Goal: Transaction & Acquisition: Purchase product/service

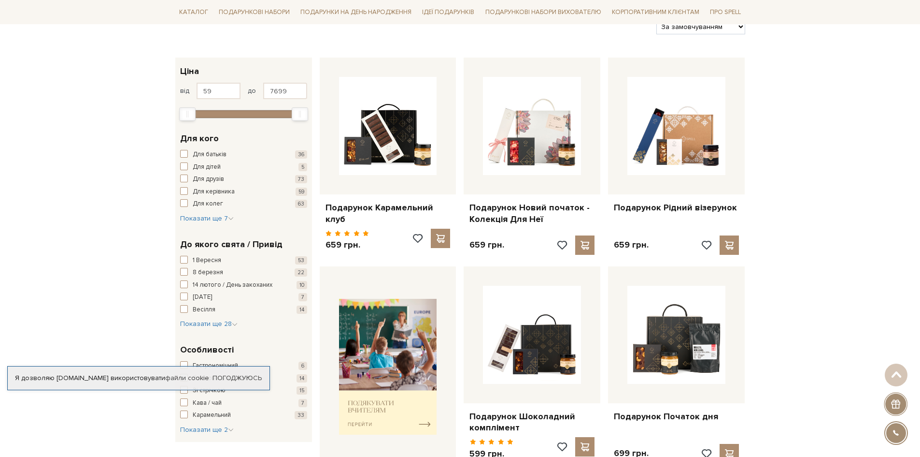
scroll to position [145, 0]
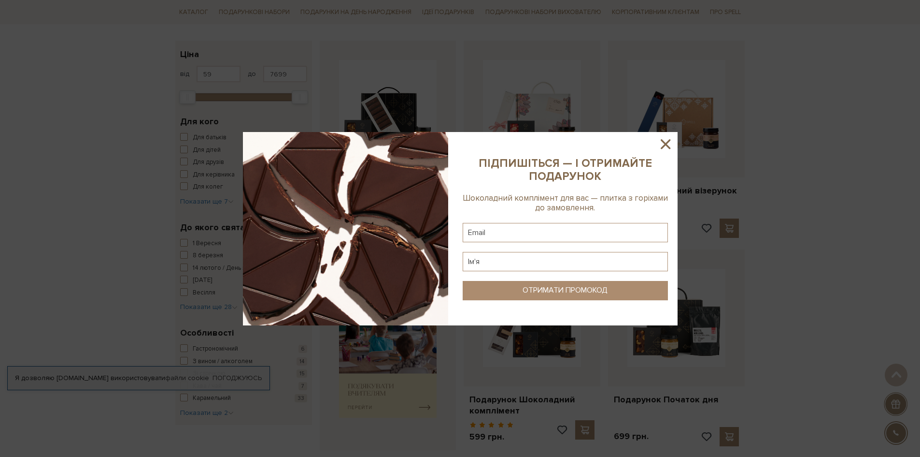
click at [664, 148] on icon at bounding box center [666, 144] width 16 height 16
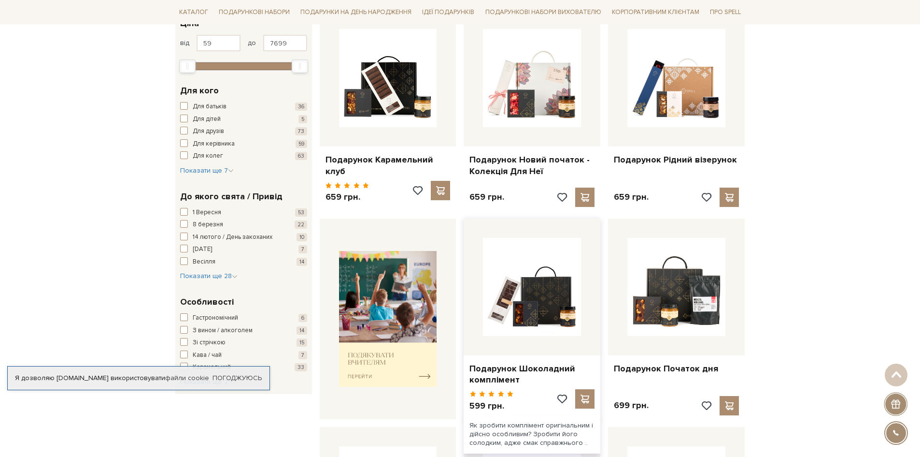
scroll to position [193, 0]
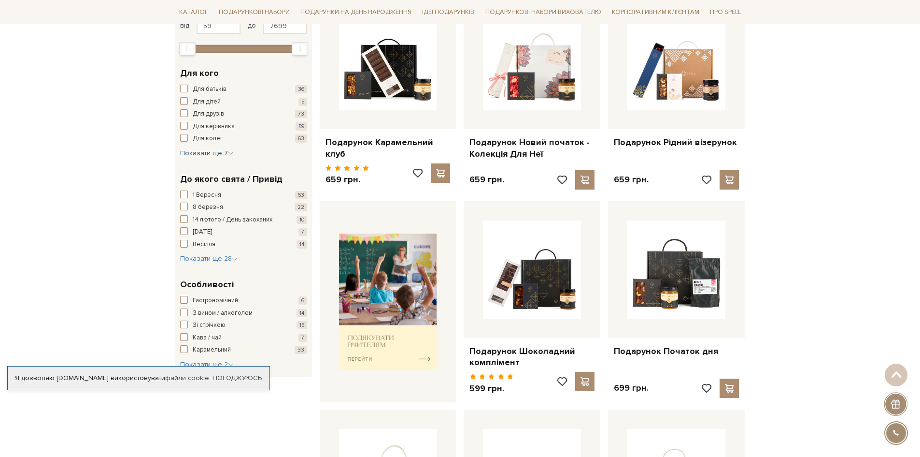
click at [231, 155] on icon "button" at bounding box center [231, 153] width 6 height 6
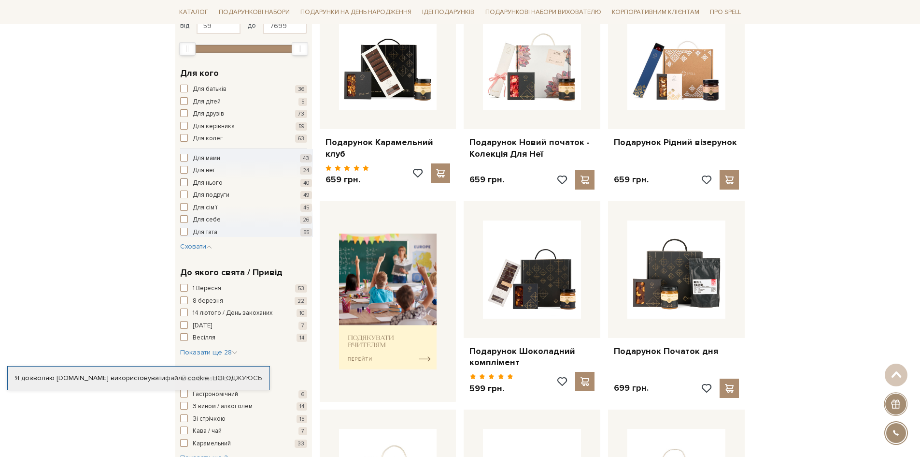
click at [187, 182] on span "button" at bounding box center [184, 182] width 8 height 8
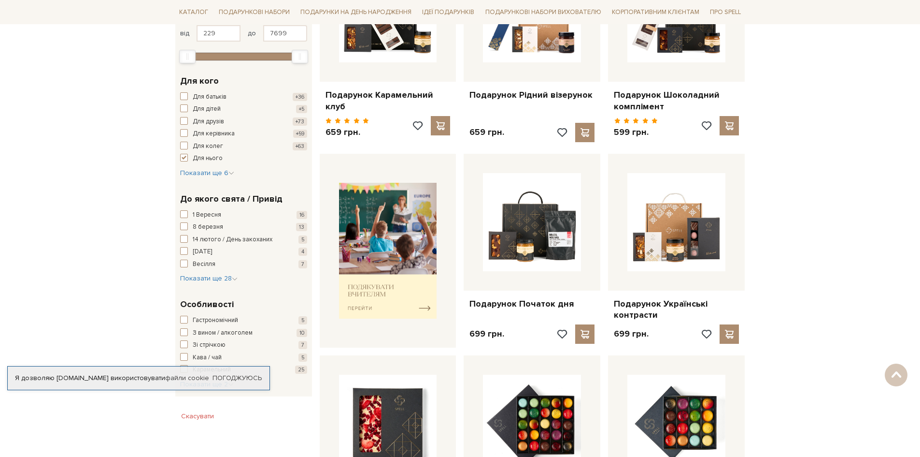
scroll to position [242, 0]
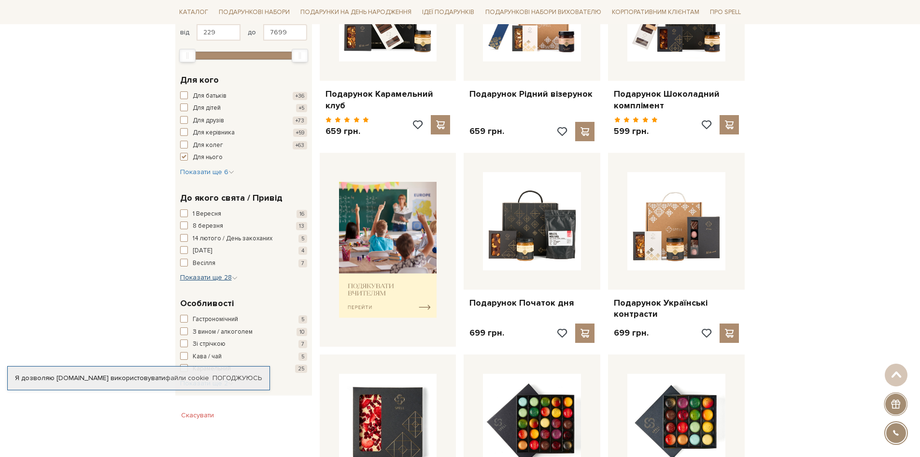
click at [236, 277] on icon "button" at bounding box center [235, 278] width 6 height 6
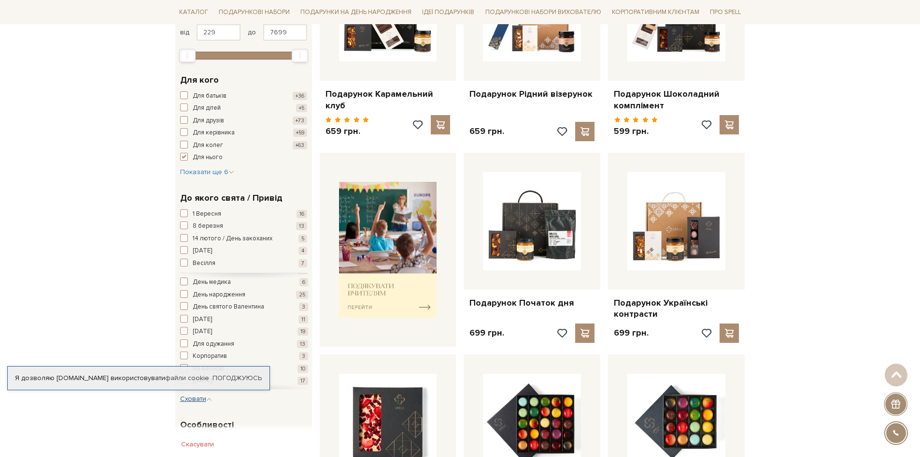
scroll to position [97, 0]
click at [184, 292] on span "button" at bounding box center [184, 293] width 8 height 8
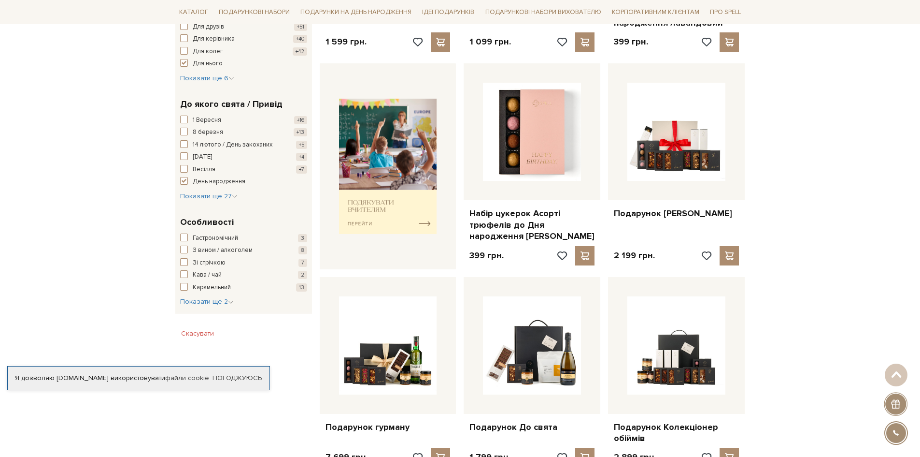
scroll to position [338, 0]
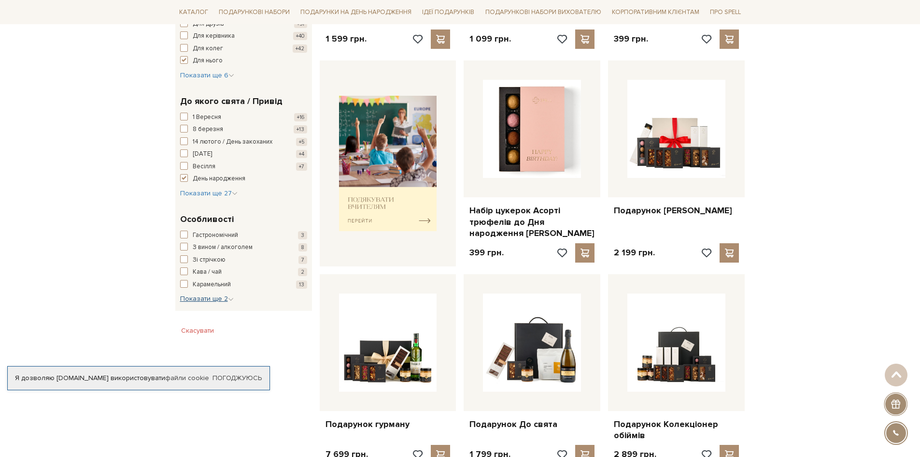
click at [232, 299] on icon "button" at bounding box center [231, 299] width 6 height 6
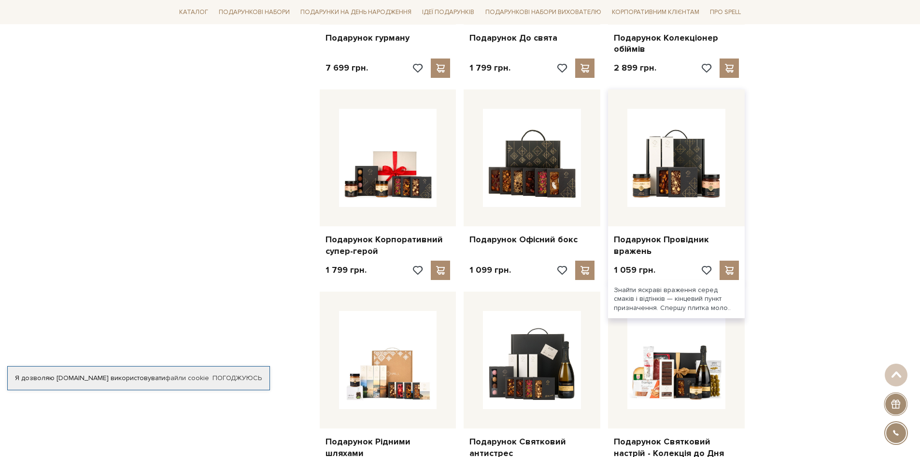
scroll to position [725, 0]
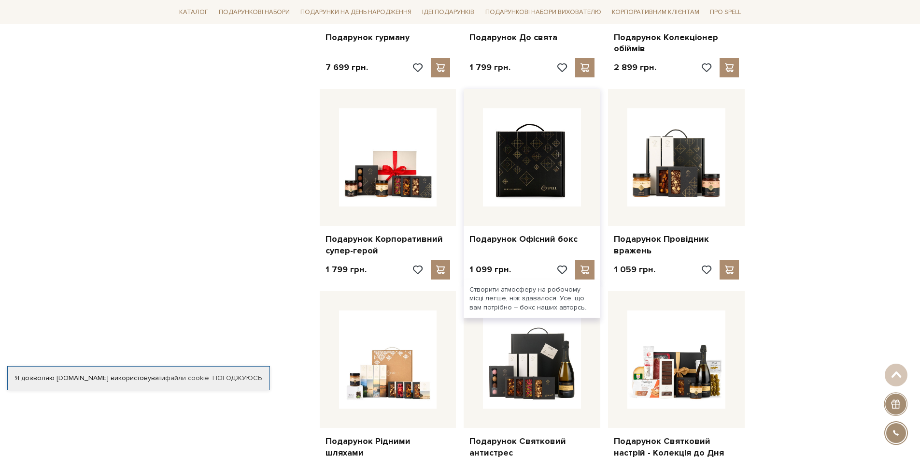
click at [552, 174] on img at bounding box center [532, 157] width 98 height 98
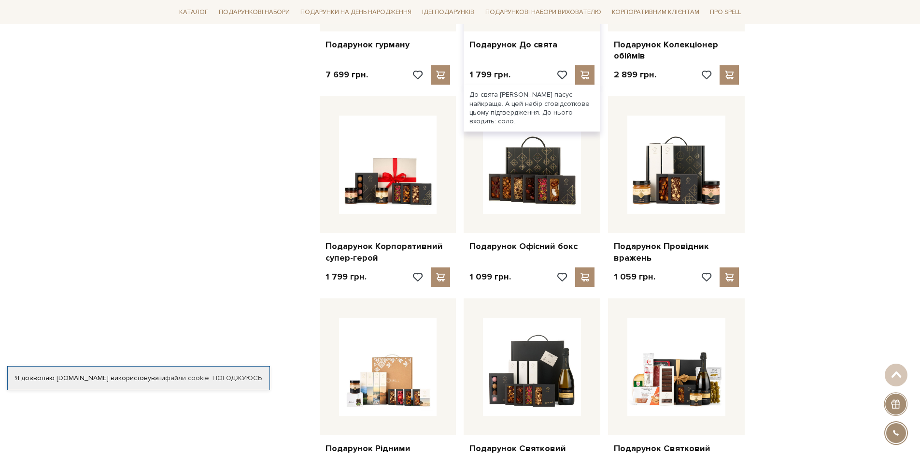
scroll to position [773, 0]
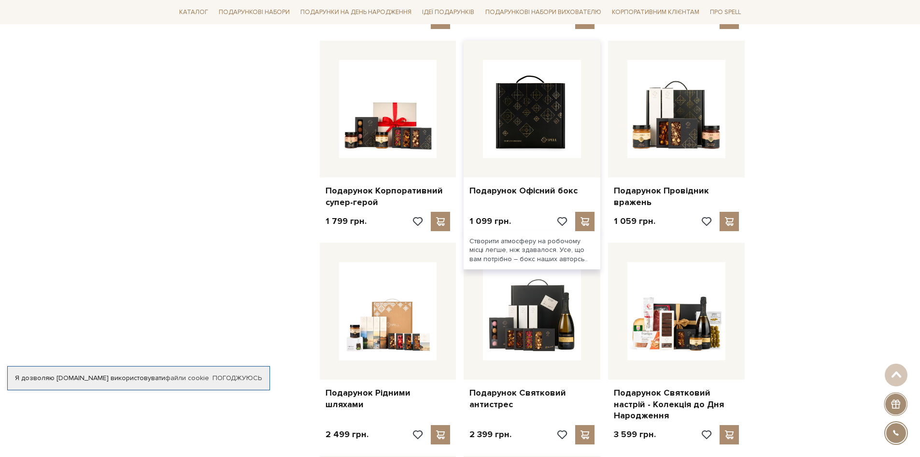
click at [510, 123] on img at bounding box center [532, 109] width 98 height 98
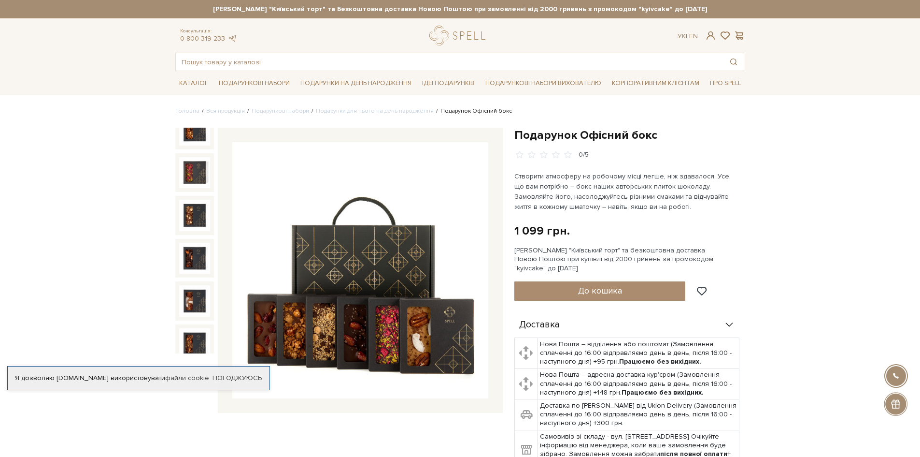
scroll to position [103, 0]
